Goal: Task Accomplishment & Management: Manage account settings

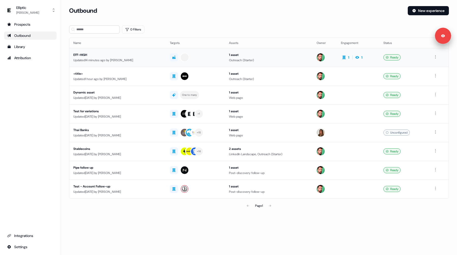
click at [148, 57] on div "EFF-HIGH" at bounding box center [117, 54] width 88 height 5
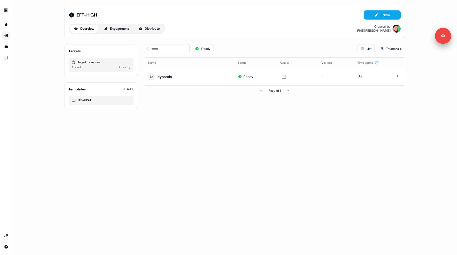
click at [316, 109] on div "1 Ready List Thumbnails Name Status Assets Visitors Time spent DY dynamic Ready…" at bounding box center [274, 74] width 261 height 69
click at [5, 49] on link "Go to templates" at bounding box center [6, 47] width 8 height 8
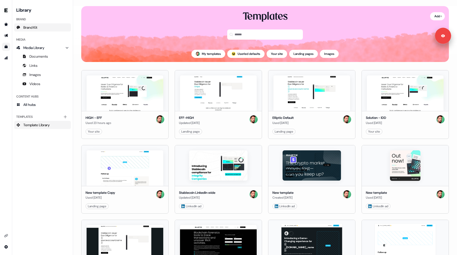
click at [41, 29] on link "Brand Kit" at bounding box center [42, 27] width 57 height 8
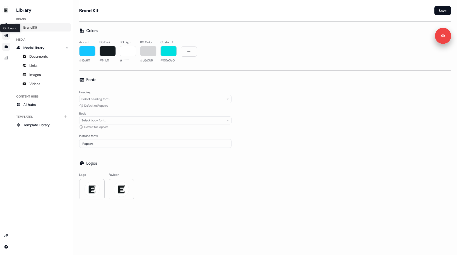
click at [5, 34] on icon "Go to outbound experience" at bounding box center [6, 36] width 4 height 4
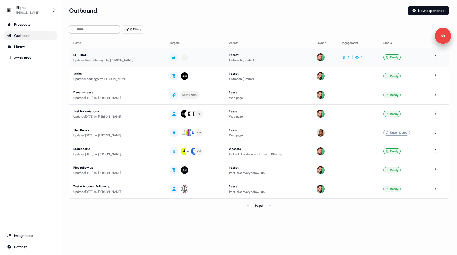
click at [113, 61] on div "Updated 14 minutes ago by Phill Palmer" at bounding box center [117, 60] width 88 height 5
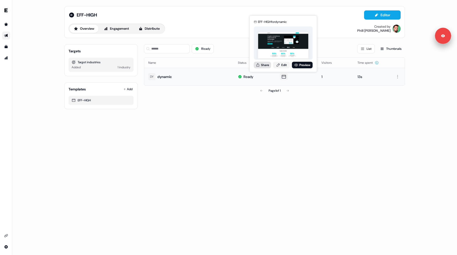
click at [264, 64] on button "Share" at bounding box center [262, 65] width 17 height 7
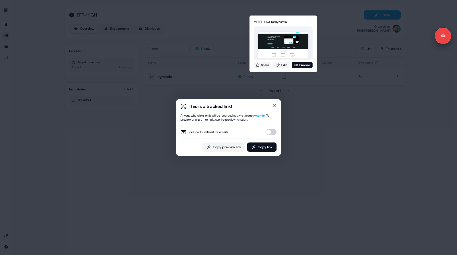
type button "on"
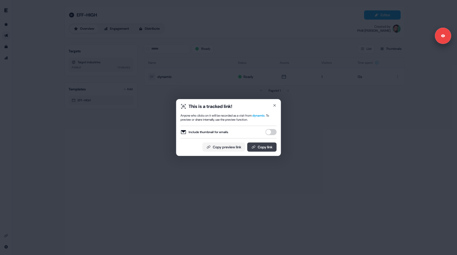
click at [257, 148] on button "Copy link" at bounding box center [262, 147] width 29 height 9
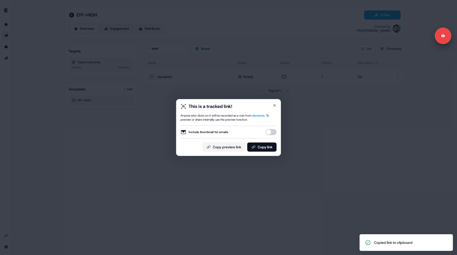
click at [115, 152] on div "This is a tracked link! Anyone who clicks on it will be recorded as a visit fro…" at bounding box center [228, 127] width 457 height 255
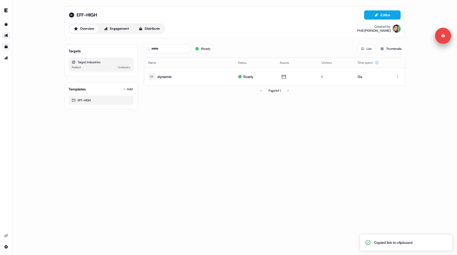
click at [6, 47] on icon "Go to templates" at bounding box center [6, 46] width 3 height 3
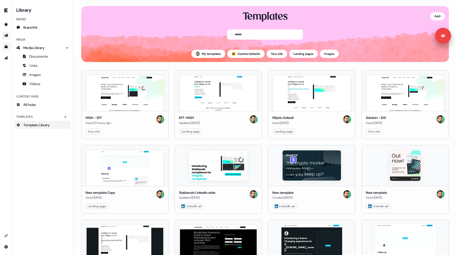
click at [4, 33] on link "Go to outbound experience" at bounding box center [6, 36] width 8 height 8
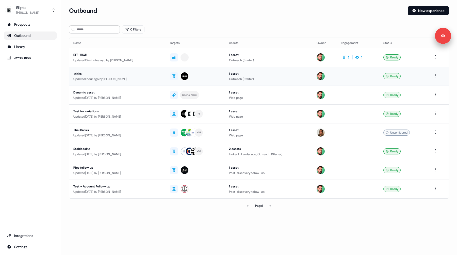
click at [132, 76] on div "<title>" at bounding box center [117, 73] width 88 height 5
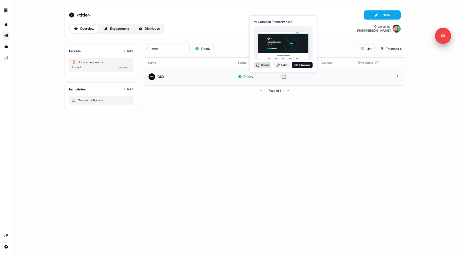
click at [261, 66] on button "Share" at bounding box center [262, 65] width 17 height 7
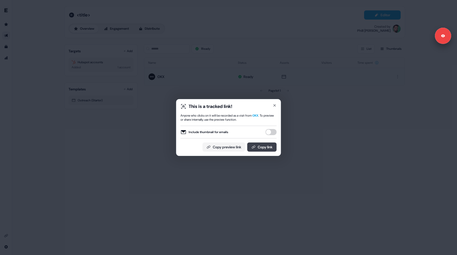
click at [258, 151] on button "Copy link" at bounding box center [262, 147] width 29 height 9
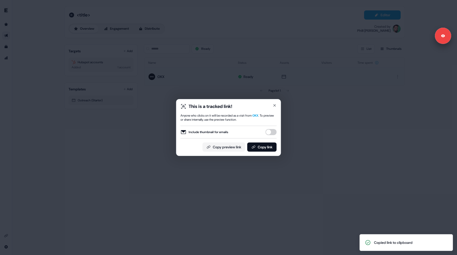
click at [183, 156] on div "This is a tracked link! Anyone who clicks on it will be recorded as a visit fro…" at bounding box center [228, 127] width 105 height 57
click at [165, 176] on div "This is a tracked link! Anyone who clicks on it will be recorded as a visit fro…" at bounding box center [228, 127] width 457 height 255
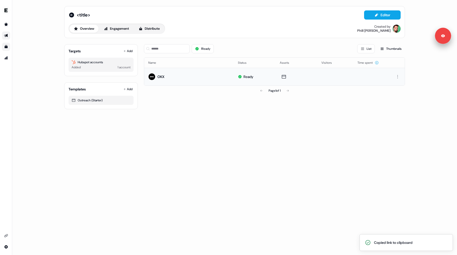
click at [4, 46] on icon "Go to templates" at bounding box center [6, 47] width 4 height 4
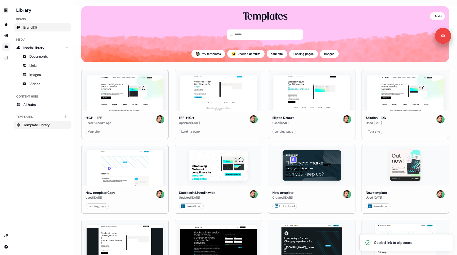
click at [33, 27] on span "Brand Kit" at bounding box center [30, 27] width 14 height 5
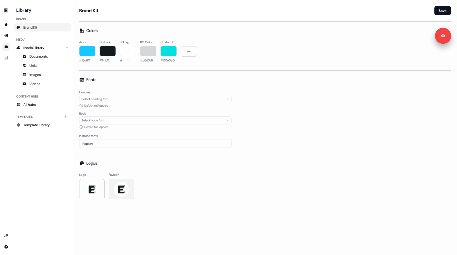
click at [122, 191] on img at bounding box center [121, 189] width 15 height 15
click at [126, 188] on img at bounding box center [121, 189] width 15 height 15
click at [129, 191] on div at bounding box center [121, 189] width 25 height 20
click at [124, 147] on div "Poppins" at bounding box center [155, 143] width 152 height 9
click at [172, 176] on div "Logo Favicon" at bounding box center [265, 186] width 372 height 27
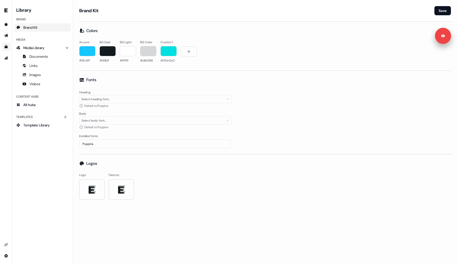
click at [27, 28] on span "Brand Kit" at bounding box center [30, 27] width 14 height 5
click at [3, 12] on img "side nav menu" at bounding box center [6, 10] width 8 height 8
click at [33, 177] on nav "Help documentation Feedback Logout Library Brand Brand Kit Media Media Library …" at bounding box center [36, 132] width 73 height 264
click at [42, 185] on div "Library Brand Brand Kit Media Media Library Documents Links Images Videos Conte…" at bounding box center [42, 132] width 57 height 252
click at [6, 9] on img "side nav menu" at bounding box center [6, 10] width 8 height 8
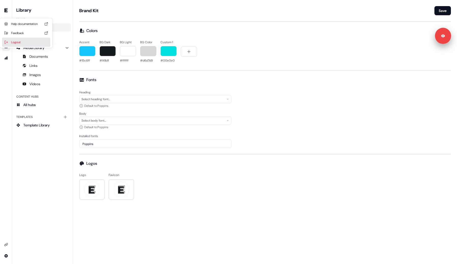
click at [13, 39] on div "Logout" at bounding box center [26, 42] width 48 height 9
